Goal: Transaction & Acquisition: Purchase product/service

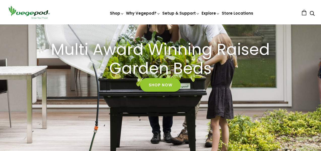
scroll to position [72, 0]
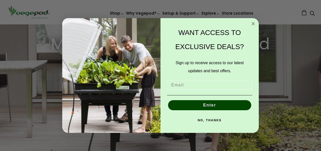
click at [180, 85] on input "Email" at bounding box center [209, 85] width 85 height 10
type input "[PERSON_NAME][EMAIL_ADDRESS][PERSON_NAME][DOMAIN_NAME]"
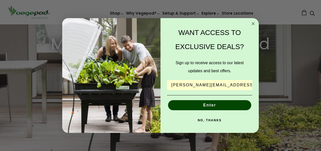
scroll to position [0, 76]
click at [209, 106] on button "Enter" at bounding box center [209, 105] width 83 height 10
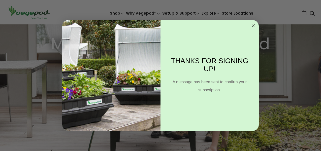
click at [254, 25] on icon "Close dialog" at bounding box center [253, 25] width 3 height 3
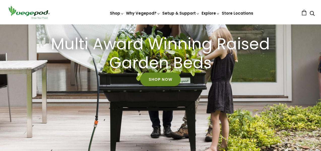
click at [166, 83] on link "Shop Now" at bounding box center [160, 80] width 41 height 14
